Goal: Task Accomplishment & Management: Manage account settings

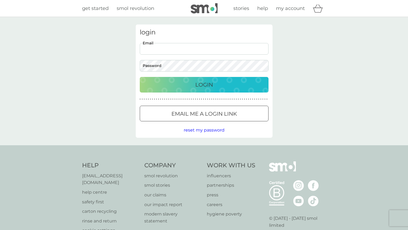
click at [163, 49] on input "Email" at bounding box center [204, 49] width 129 height 12
click at [187, 46] on input "Email" at bounding box center [204, 49] width 129 height 12
drag, startPoint x: 187, startPoint y: 46, endPoint x: 90, endPoint y: 44, distance: 97.0
click at [90, 44] on div "login Email Password Login ● ● ● ● ● ● ● ● ● ● ● ● ● ● ● ● ● ● ● ● ● ● ● ● ● ● …" at bounding box center [204, 81] width 408 height 128
type input "t"
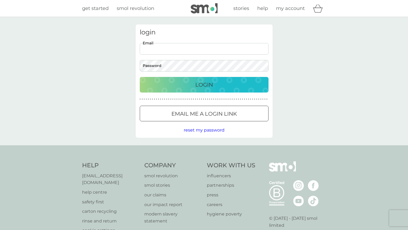
type input "T"
type input "faverothomas@yahoo.fr"
drag, startPoint x: 194, startPoint y: 47, endPoint x: 110, endPoint y: 48, distance: 84.1
click at [110, 48] on div "login faverothomas@yahoo.fr Email Password Login ● ● ● ● ● ● ● ● ● ● ● ● ● ● ● …" at bounding box center [204, 81] width 408 height 128
click at [193, 127] on span "reset my password" at bounding box center [204, 129] width 41 height 5
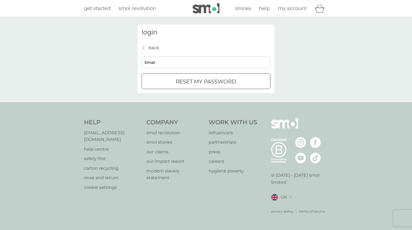
click at [172, 63] on input "Email" at bounding box center [206, 62] width 129 height 12
type input "[EMAIL_ADDRESS][DOMAIN_NAME]"
click at [201, 82] on div "submit" at bounding box center [199, 80] width 3 height 3
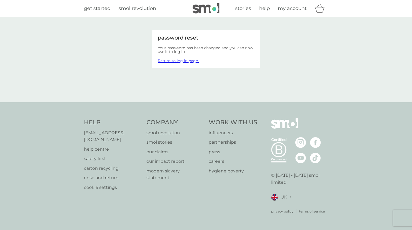
click at [188, 61] on link "Return to log in page." at bounding box center [178, 60] width 41 height 5
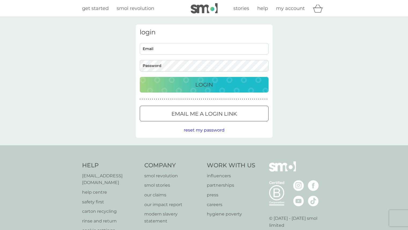
type input "faverothomas@yahoo.fr"
drag, startPoint x: 182, startPoint y: 51, endPoint x: 201, endPoint y: 50, distance: 19.6
click at [182, 51] on input "faverothomas@yahoo.fr" at bounding box center [204, 49] width 129 height 12
drag, startPoint x: 202, startPoint y: 50, endPoint x: 130, endPoint y: 53, distance: 72.0
click at [130, 53] on div "login faverothomas@yahoo.fr Email Password Login ● ● ● ● ● ● ● ● ● ● ● ● ● ● ● …" at bounding box center [204, 81] width 408 height 128
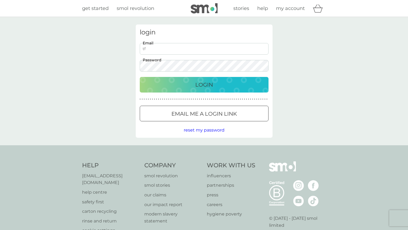
type input "[EMAIL_ADDRESS][DOMAIN_NAME]"
click at [192, 81] on div "Login" at bounding box center [204, 84] width 118 height 9
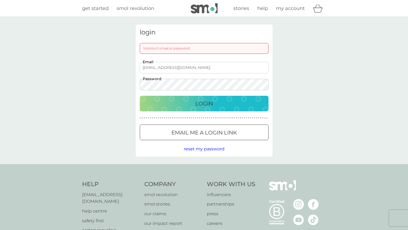
click at [106, 86] on div "login Incorrect email or password tfavero@inficredits.fr Email Password Login ●…" at bounding box center [204, 90] width 408 height 147
click at [157, 107] on div "Login" at bounding box center [204, 103] width 118 height 9
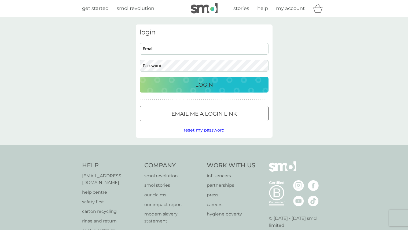
type input "[EMAIL_ADDRESS][DOMAIN_NAME]"
click at [178, 49] on input "[EMAIL_ADDRESS][DOMAIN_NAME]" at bounding box center [204, 49] width 129 height 12
click at [108, 69] on div "login tfavero@inficredits.fr Email Password Login ● ● ● ● ● ● ● ● ● ● ● ● ● ● ●…" at bounding box center [204, 81] width 408 height 128
click at [246, 81] on div "Login" at bounding box center [204, 84] width 118 height 9
type input "[EMAIL_ADDRESS][DOMAIN_NAME]"
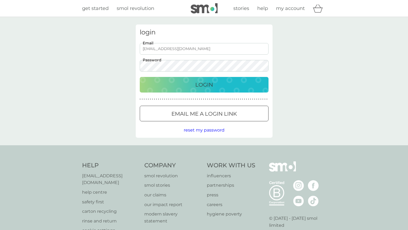
click at [107, 62] on div "login [EMAIL_ADDRESS][DOMAIN_NAME] Email Password Login ● ● ● ● ● ● ● ● ● ● ● ●…" at bounding box center [204, 81] width 408 height 128
click at [152, 86] on div "Login" at bounding box center [204, 84] width 118 height 9
